Goal: Obtain resource: Download file/media

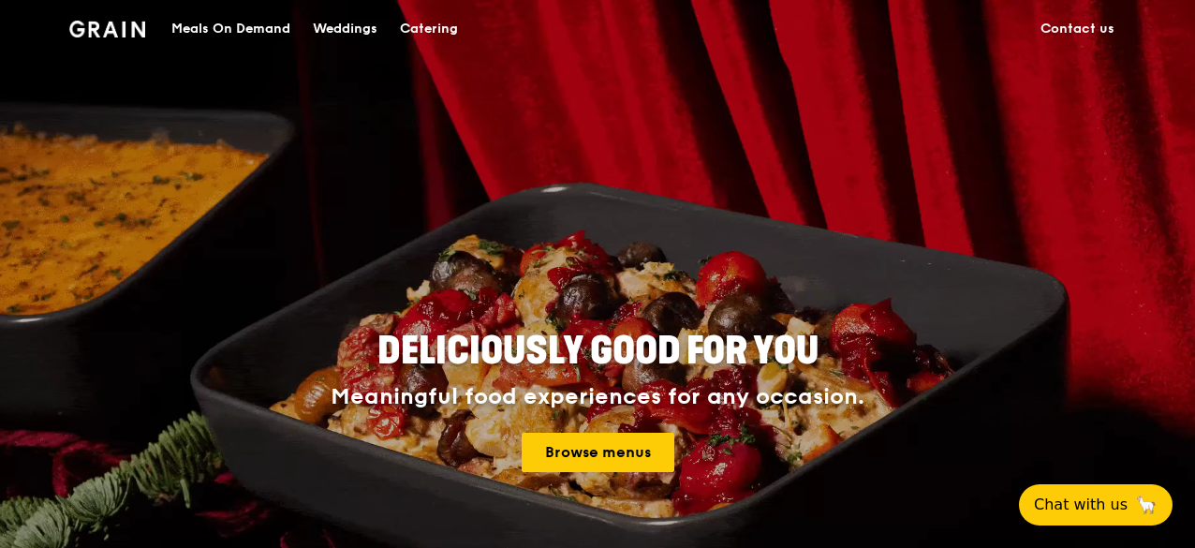
scroll to position [131, 0]
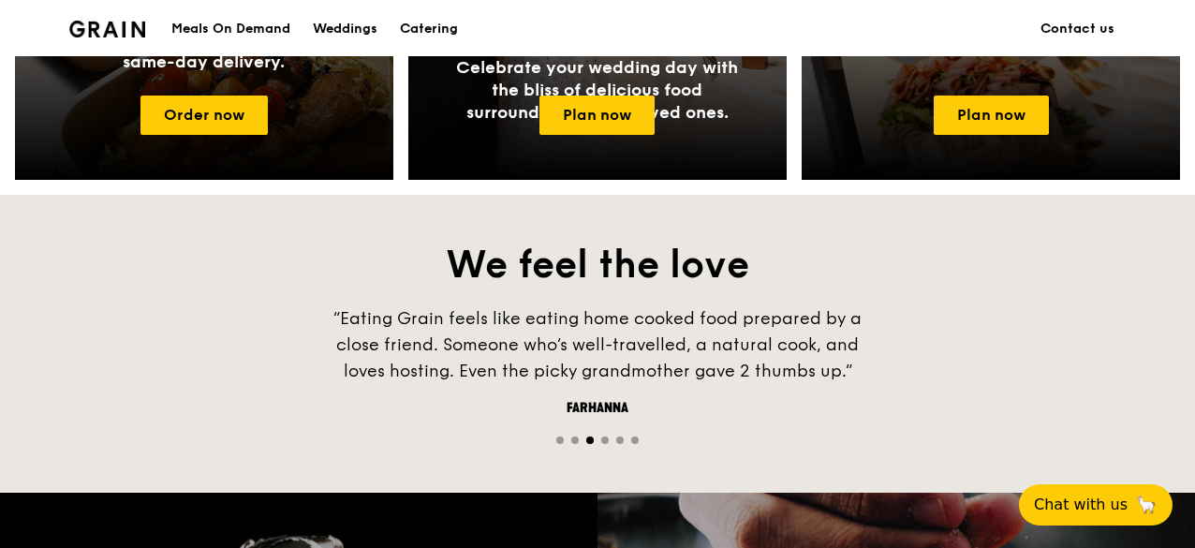
scroll to position [1073, 0]
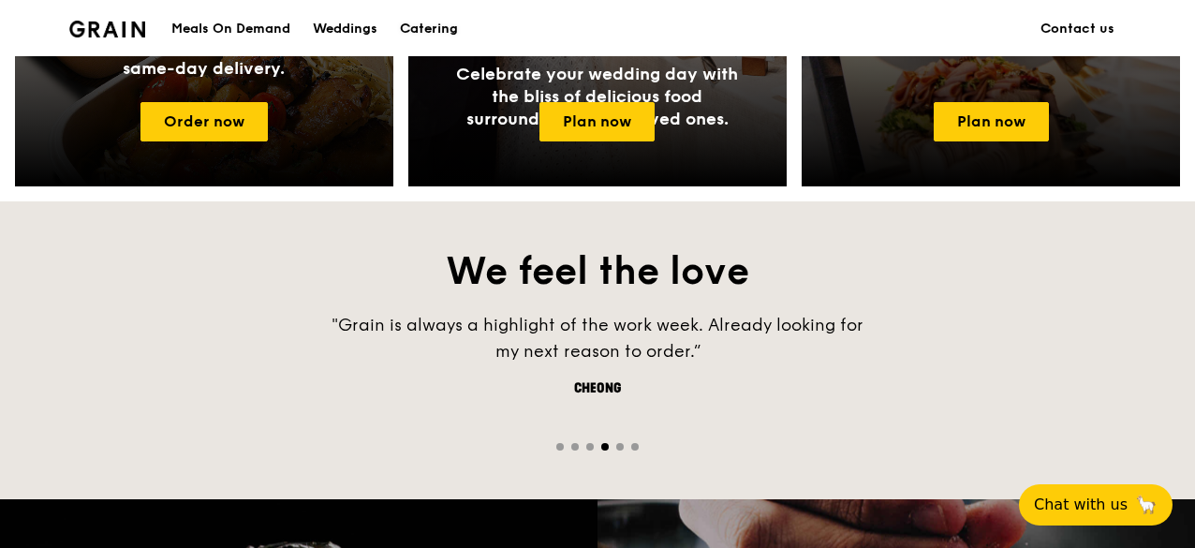
click at [423, 51] on div "Catering" at bounding box center [429, 29] width 58 height 56
click at [423, 33] on div "Catering" at bounding box center [429, 29] width 58 height 56
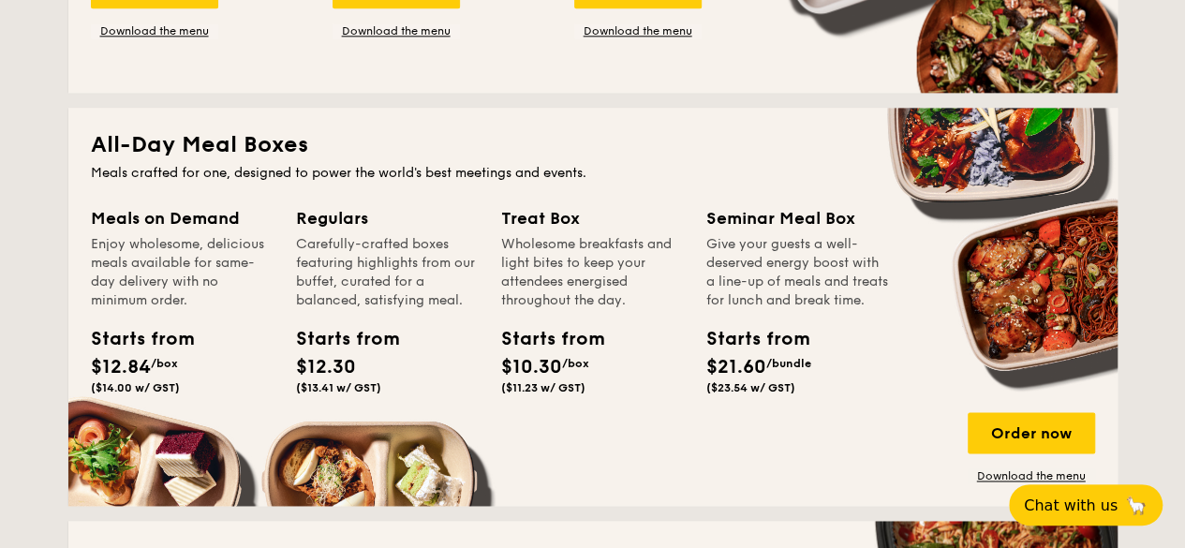
scroll to position [1124, 0]
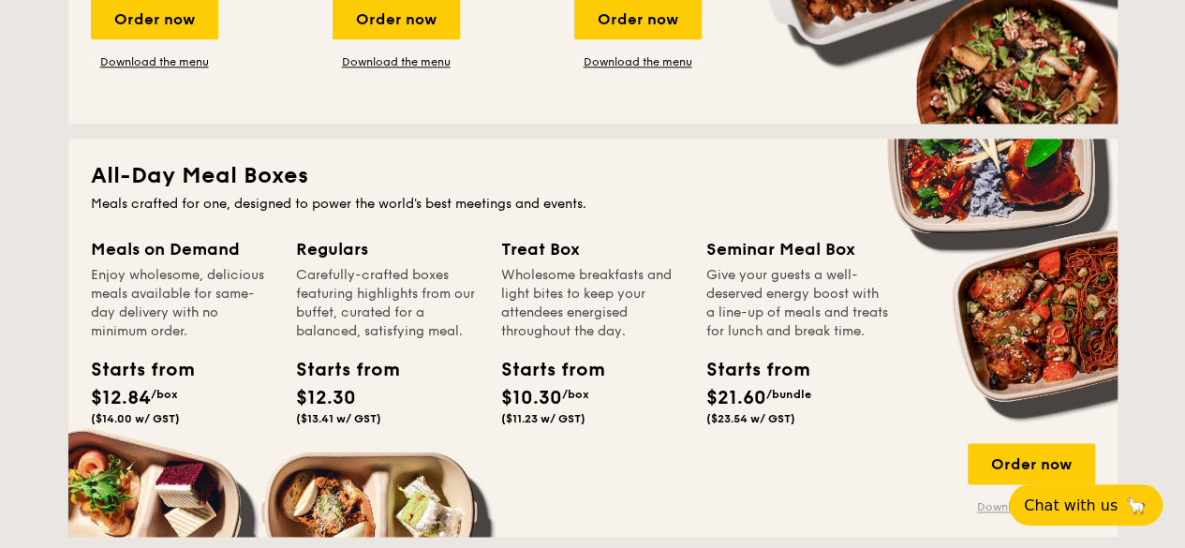
click at [987, 507] on link "Download the menu" at bounding box center [1031, 506] width 127 height 15
